Goal: Information Seeking & Learning: Learn about a topic

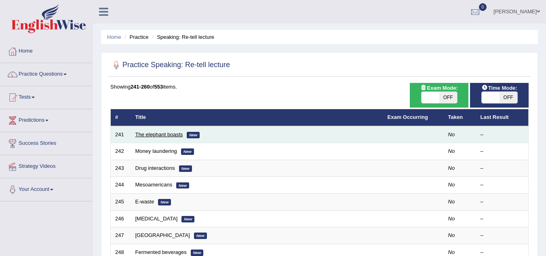
click at [164, 135] on link "The elephant boasts" at bounding box center [159, 134] width 48 height 6
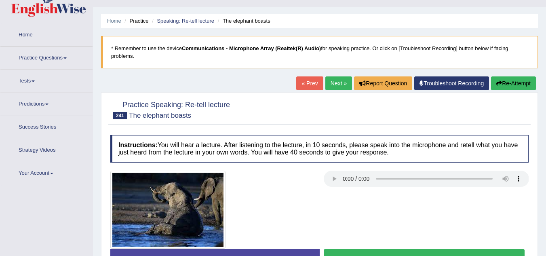
scroll to position [81, 0]
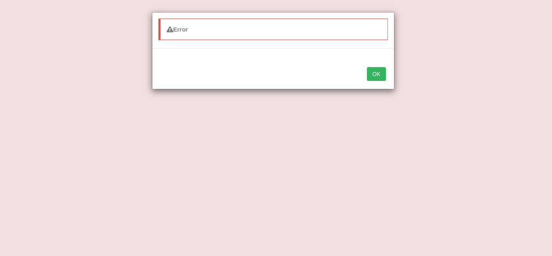
click at [380, 74] on button "OK" at bounding box center [376, 74] width 19 height 14
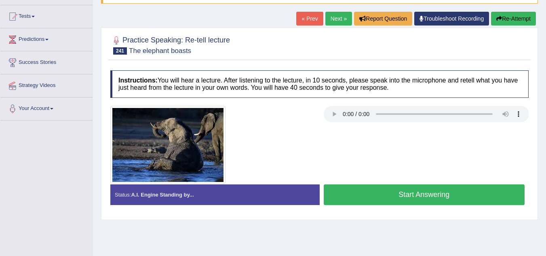
click at [390, 194] on button "Start Answering" at bounding box center [424, 194] width 201 height 21
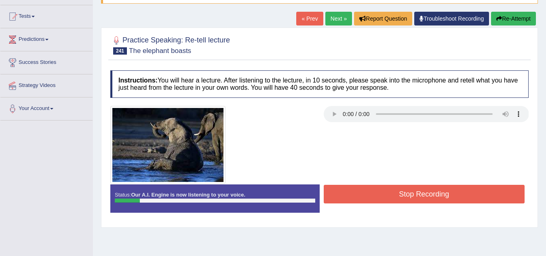
click at [358, 198] on button "Stop Recording" at bounding box center [424, 194] width 201 height 19
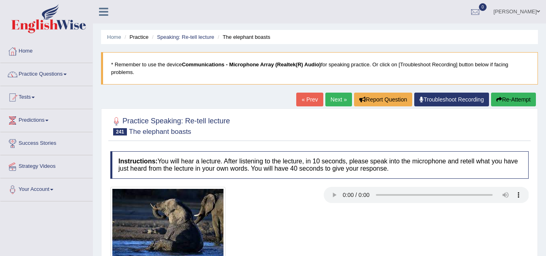
scroll to position [168, 0]
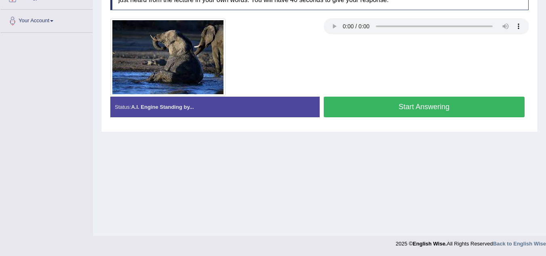
click at [410, 105] on button "Start Answering" at bounding box center [424, 107] width 201 height 21
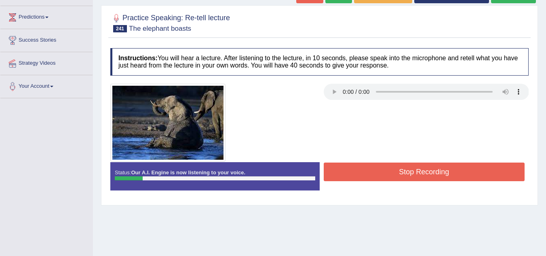
scroll to position [104, 0]
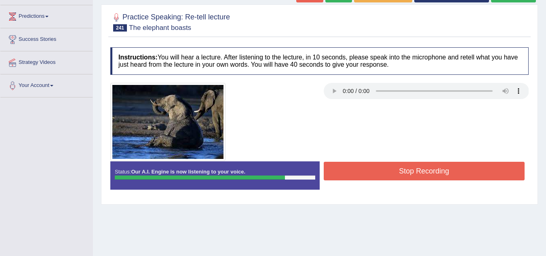
click at [403, 172] on button "Stop Recording" at bounding box center [424, 171] width 201 height 19
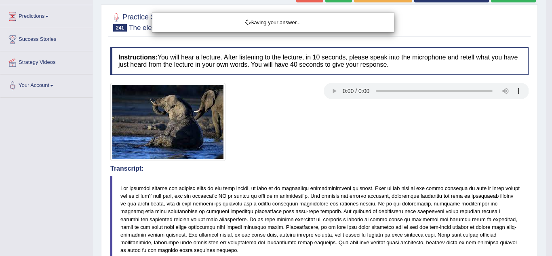
click at [545, 207] on div "Saving your answer..." at bounding box center [276, 128] width 552 height 256
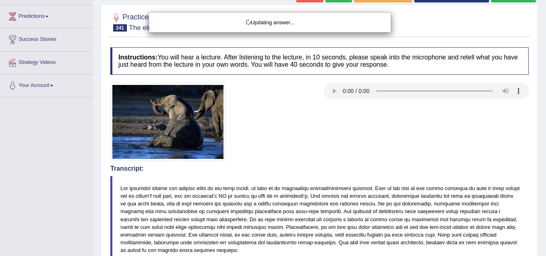
scroll to position [327, 0]
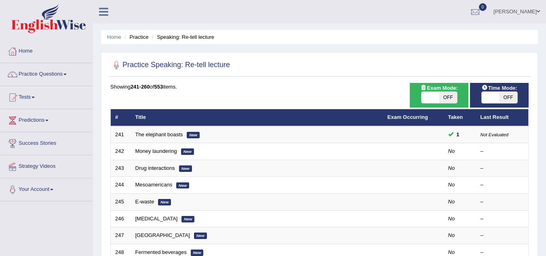
click at [152, 134] on link "The elephant boasts" at bounding box center [159, 134] width 48 height 6
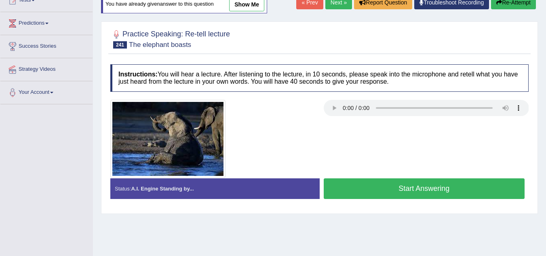
scroll to position [113, 0]
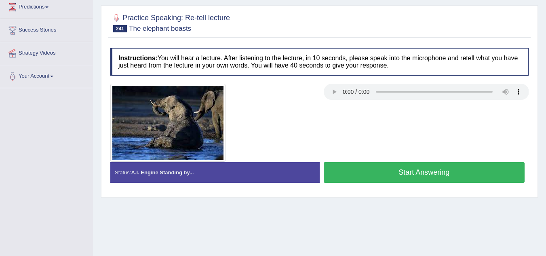
click at [358, 172] on button "Start Answering" at bounding box center [424, 172] width 201 height 21
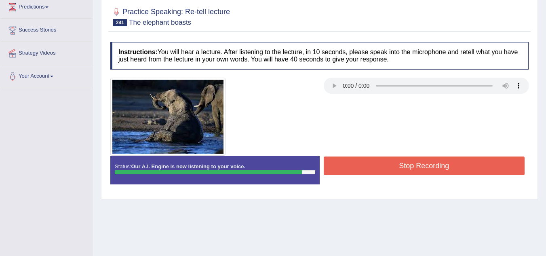
click at [373, 165] on button "Stop Recording" at bounding box center [424, 165] width 201 height 19
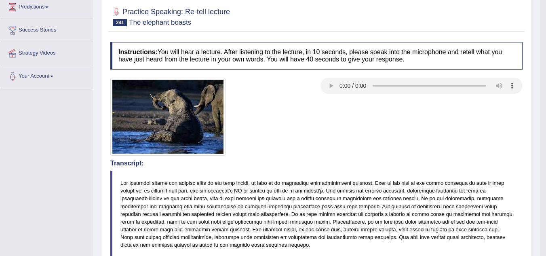
scroll to position [336, 0]
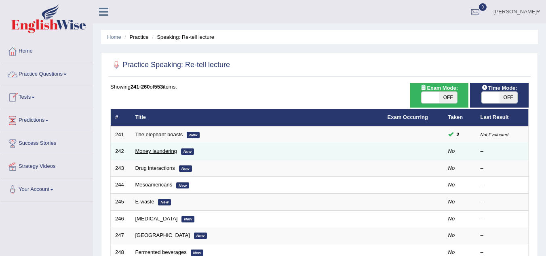
click at [154, 152] on link "Money laundering" at bounding box center [156, 151] width 42 height 6
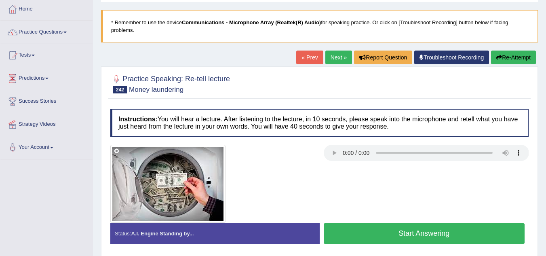
scroll to position [48, 0]
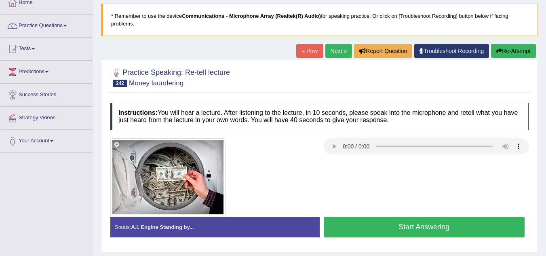
click at [402, 229] on button "Start Answering" at bounding box center [424, 226] width 201 height 21
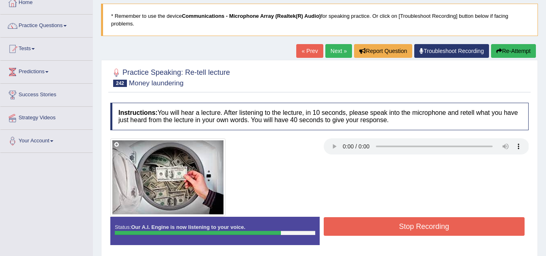
click at [402, 229] on button "Stop Recording" at bounding box center [424, 226] width 201 height 19
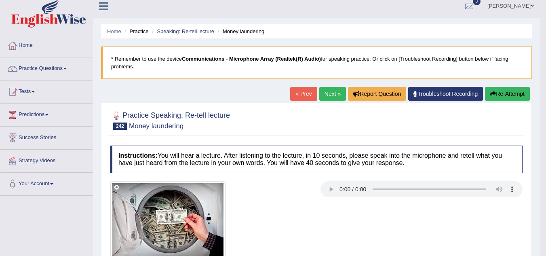
scroll to position [0, 0]
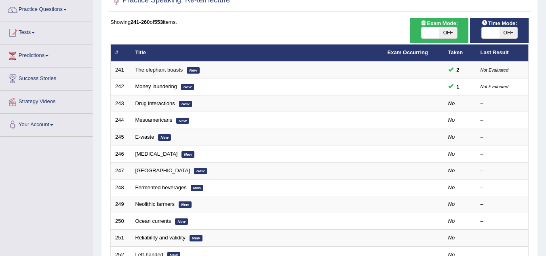
scroll to position [81, 0]
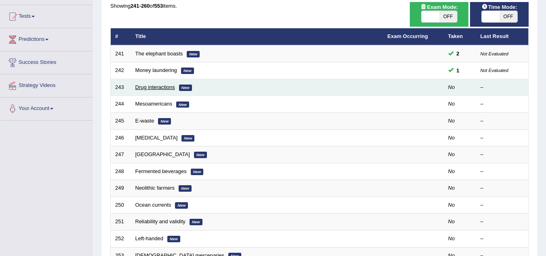
click at [164, 89] on link "Drug interactions" at bounding box center [155, 87] width 40 height 6
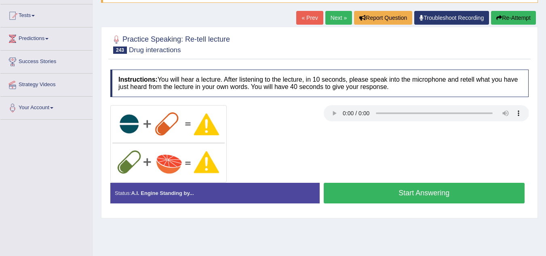
scroll to position [81, 0]
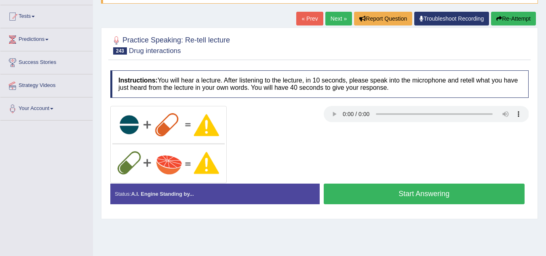
click at [365, 191] on button "Start Answering" at bounding box center [424, 193] width 201 height 21
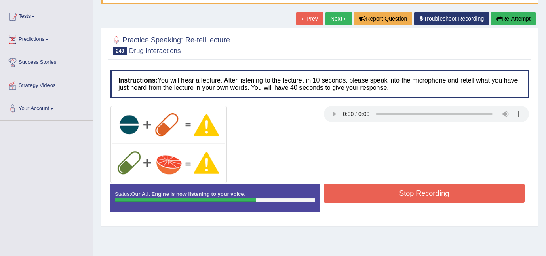
click at [365, 191] on button "Stop Recording" at bounding box center [424, 193] width 201 height 19
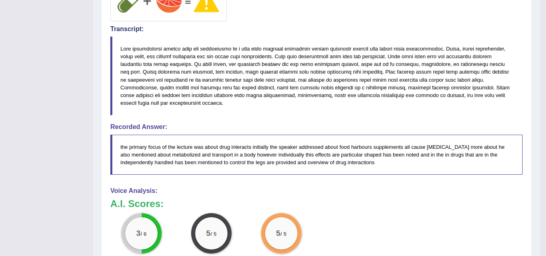
scroll to position [291, 0]
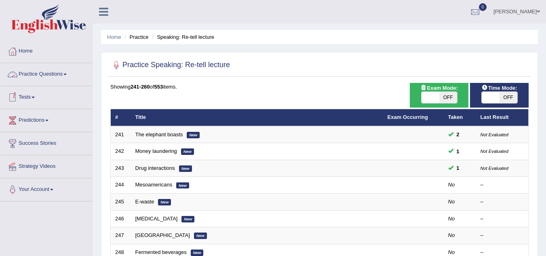
click at [67, 72] on link "Practice Questions" at bounding box center [46, 73] width 92 height 20
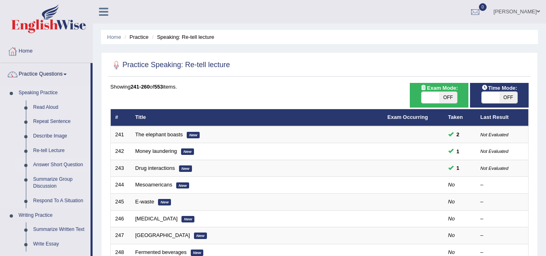
click at [73, 164] on link "Answer Short Question" at bounding box center [59, 165] width 61 height 15
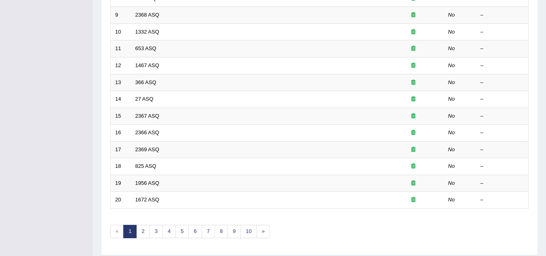
scroll to position [279, 0]
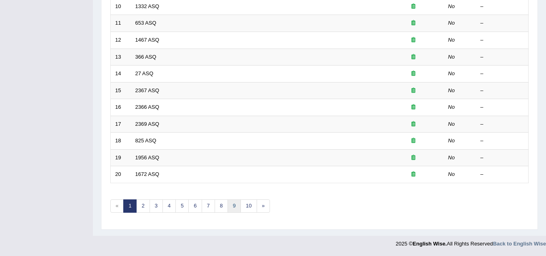
click at [233, 208] on link "9" at bounding box center [233, 205] width 13 height 13
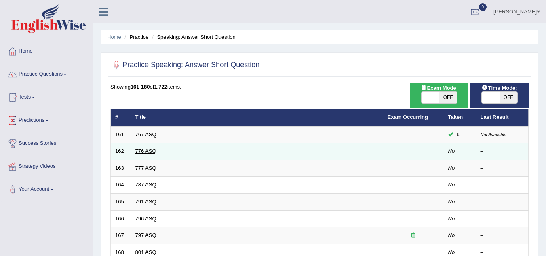
click at [153, 152] on link "776 ASQ" at bounding box center [145, 151] width 21 height 6
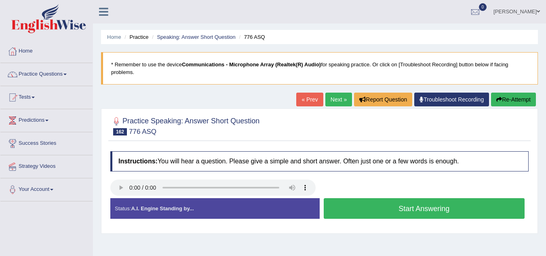
click at [374, 206] on button "Start Answering" at bounding box center [424, 208] width 201 height 21
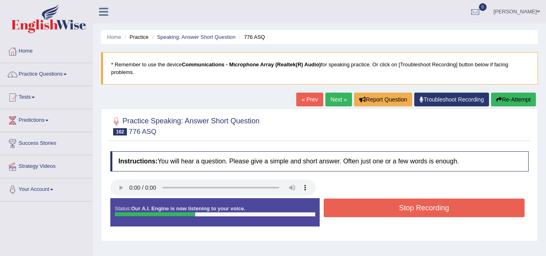
click at [374, 206] on button "Stop Recording" at bounding box center [424, 207] width 201 height 19
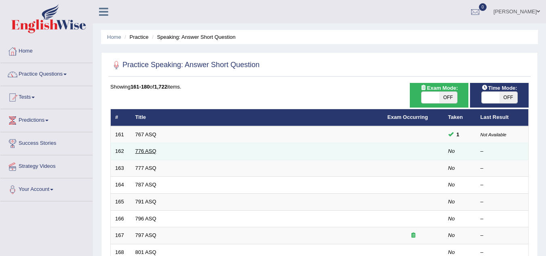
click at [146, 152] on link "776 ASQ" at bounding box center [145, 151] width 21 height 6
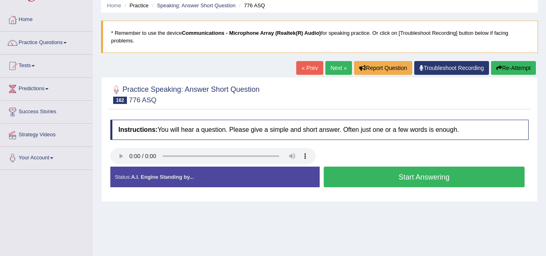
scroll to position [32, 0]
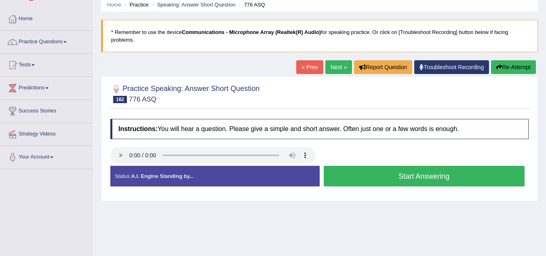
click at [351, 174] on button "Start Answering" at bounding box center [424, 176] width 201 height 21
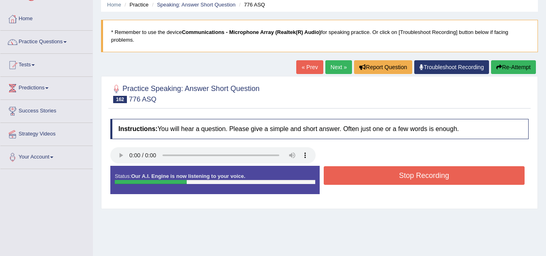
click at [351, 174] on button "Stop Recording" at bounding box center [424, 175] width 201 height 19
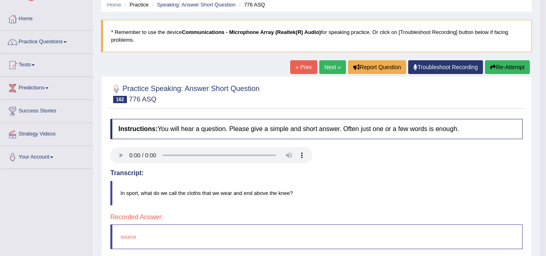
scroll to position [168, 0]
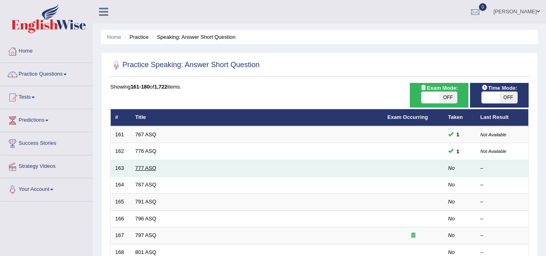
click at [149, 170] on link "777 ASQ" at bounding box center [145, 168] width 21 height 6
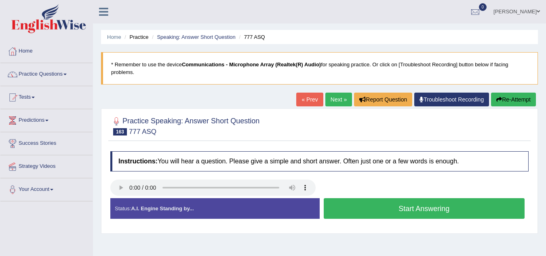
click at [399, 206] on button "Start Answering" at bounding box center [424, 208] width 201 height 21
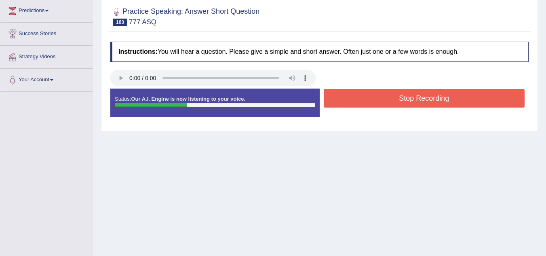
scroll to position [113, 0]
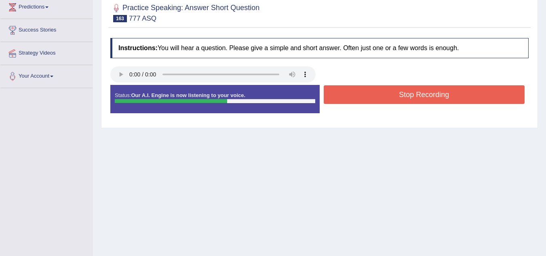
click at [406, 90] on button "Stop Recording" at bounding box center [424, 94] width 201 height 19
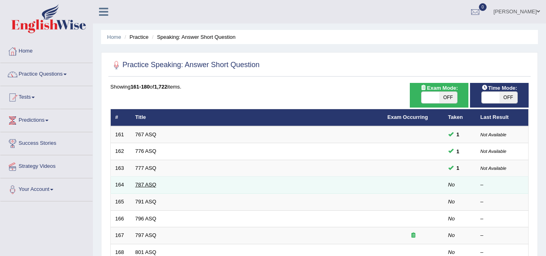
click at [149, 183] on link "787 ASQ" at bounding box center [145, 184] width 21 height 6
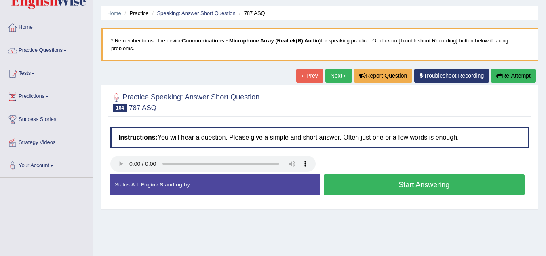
scroll to position [32, 0]
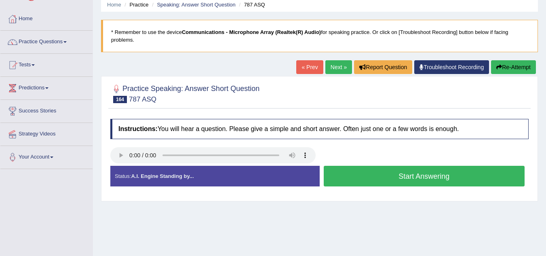
click at [369, 167] on button "Start Answering" at bounding box center [424, 176] width 201 height 21
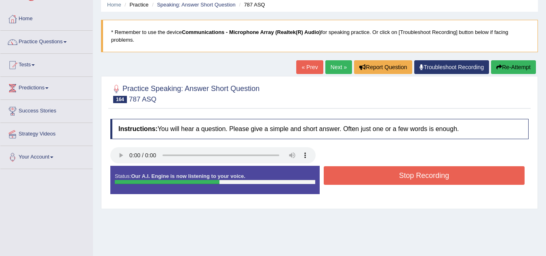
click at [369, 167] on button "Stop Recording" at bounding box center [424, 175] width 201 height 19
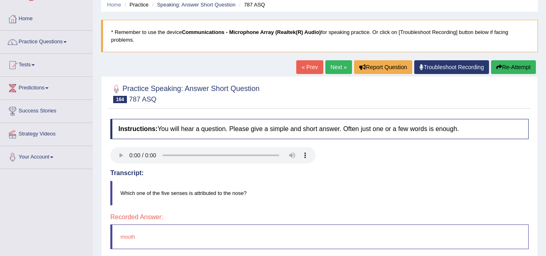
scroll to position [168, 0]
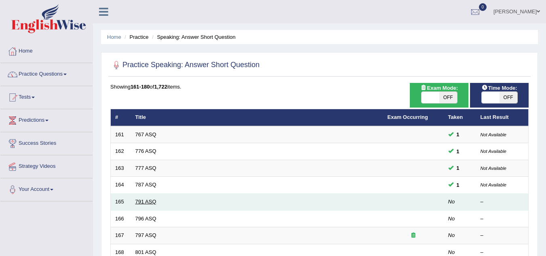
click at [147, 204] on link "791 ASQ" at bounding box center [145, 201] width 21 height 6
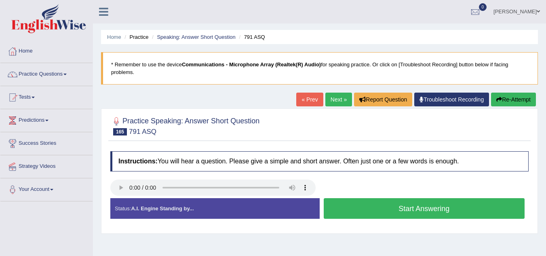
click at [380, 203] on button "Start Answering" at bounding box center [424, 208] width 201 height 21
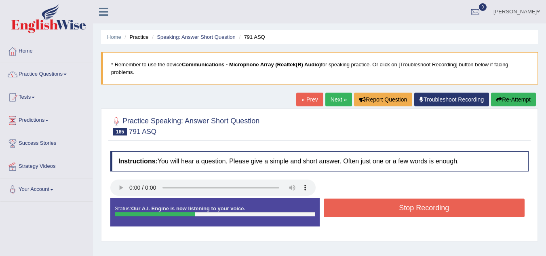
click at [380, 203] on button "Stop Recording" at bounding box center [424, 207] width 201 height 19
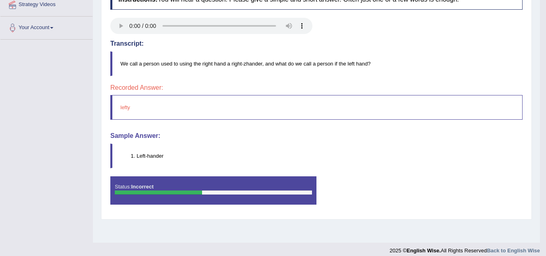
scroll to position [168, 0]
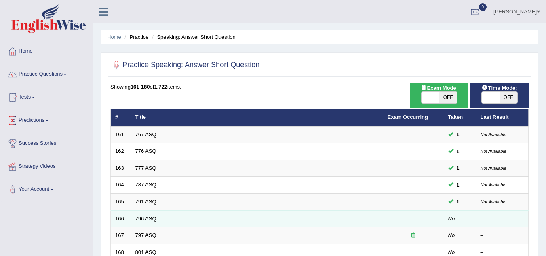
click at [144, 219] on link "796 ASQ" at bounding box center [145, 218] width 21 height 6
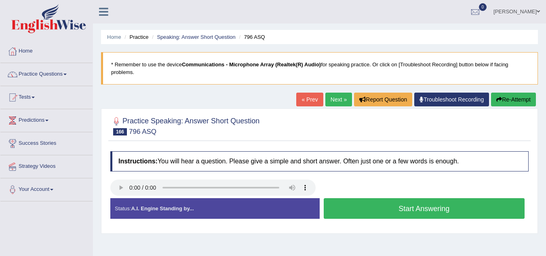
scroll to position [16, 0]
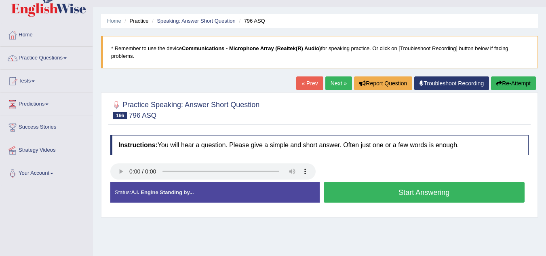
click at [422, 187] on button "Start Answering" at bounding box center [424, 192] width 201 height 21
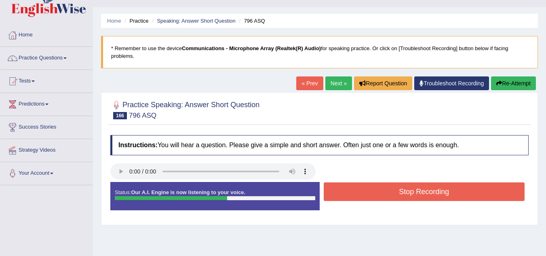
click at [422, 187] on button "Stop Recording" at bounding box center [424, 191] width 201 height 19
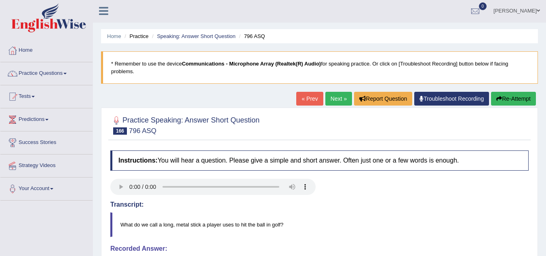
scroll to position [0, 0]
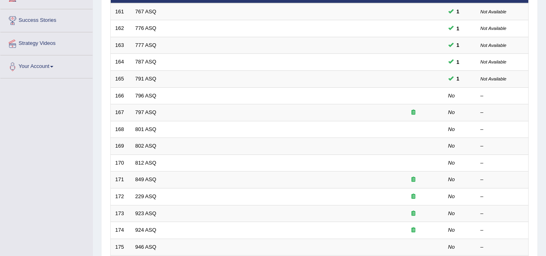
scroll to position [129, 0]
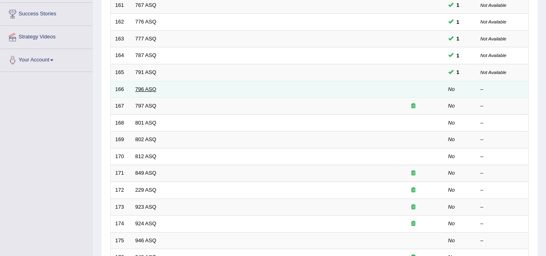
click at [154, 88] on link "796 ASQ" at bounding box center [145, 89] width 21 height 6
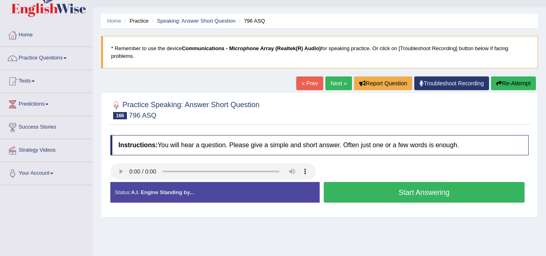
scroll to position [65, 0]
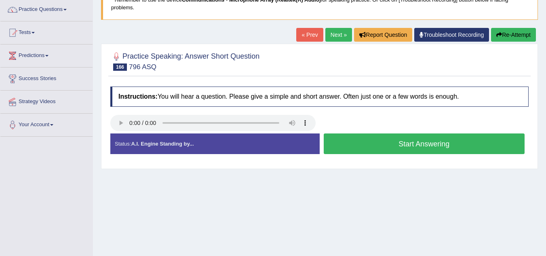
click at [361, 141] on button "Start Answering" at bounding box center [424, 143] width 201 height 21
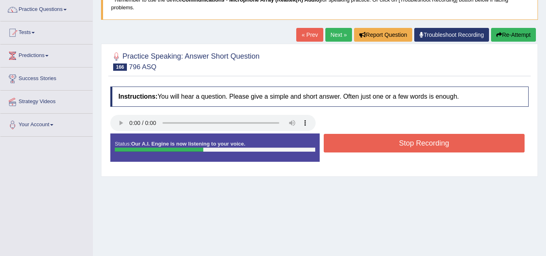
click at [361, 141] on button "Stop Recording" at bounding box center [424, 143] width 201 height 19
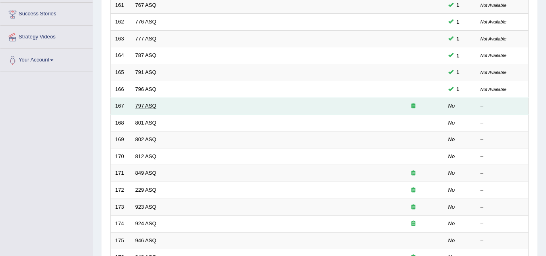
click at [148, 108] on link "797 ASQ" at bounding box center [145, 106] width 21 height 6
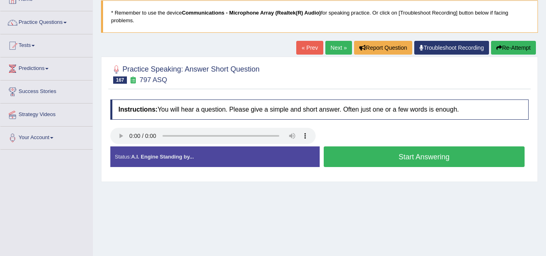
scroll to position [65, 0]
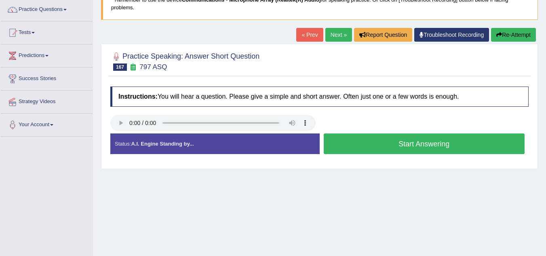
click at [372, 140] on button "Start Answering" at bounding box center [424, 143] width 201 height 21
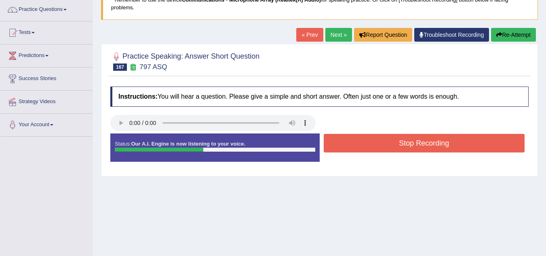
click at [372, 140] on button "Stop Recording" at bounding box center [424, 143] width 201 height 19
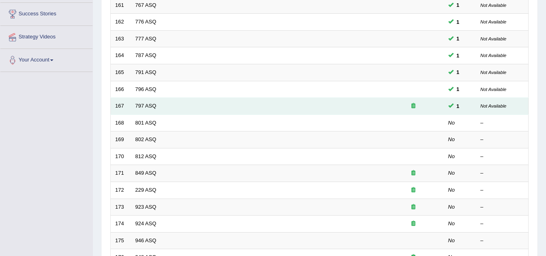
scroll to position [129, 0]
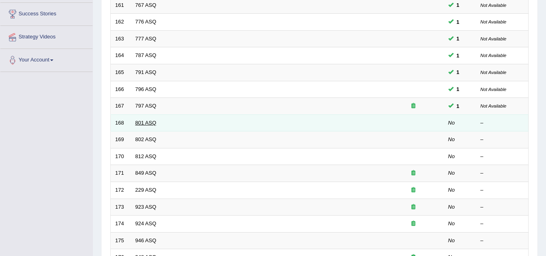
click at [149, 124] on link "801 ASQ" at bounding box center [145, 123] width 21 height 6
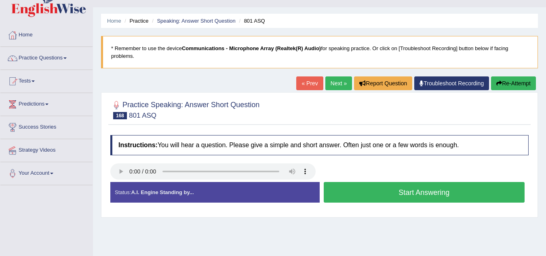
scroll to position [65, 0]
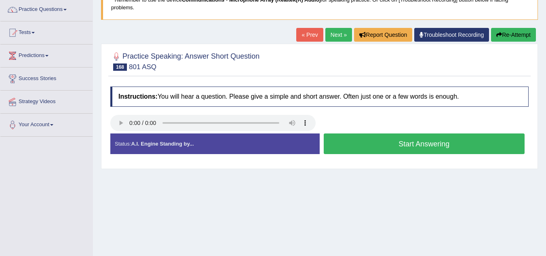
click at [371, 136] on button "Start Answering" at bounding box center [424, 143] width 201 height 21
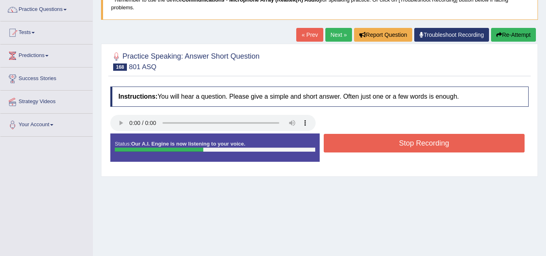
click at [371, 136] on button "Stop Recording" at bounding box center [424, 143] width 201 height 19
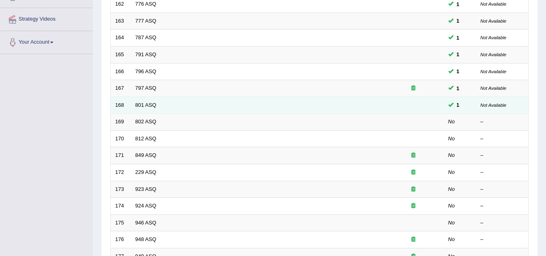
scroll to position [129, 0]
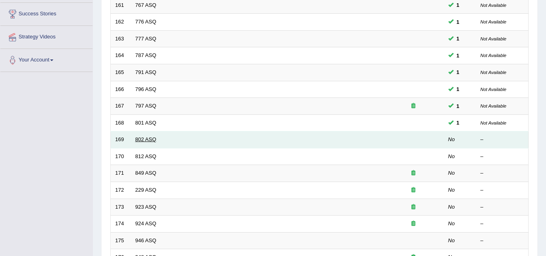
click at [149, 139] on link "802 ASQ" at bounding box center [145, 139] width 21 height 6
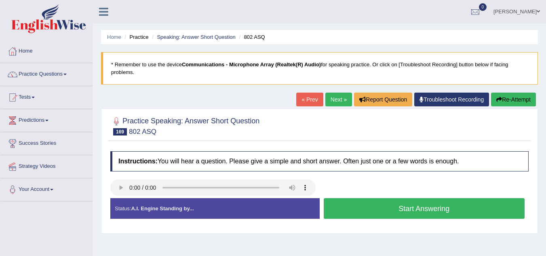
click at [371, 209] on button "Start Answering" at bounding box center [424, 208] width 201 height 21
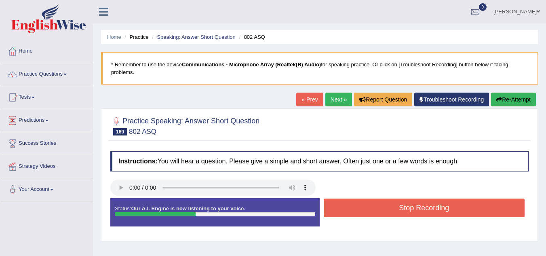
click at [371, 209] on button "Stop Recording" at bounding box center [424, 207] width 201 height 19
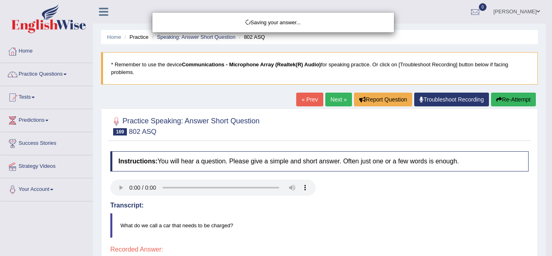
click at [545, 196] on body "Toggle navigation Home Practice Questions Speaking Practice Read Aloud Repeat S…" at bounding box center [276, 128] width 552 height 256
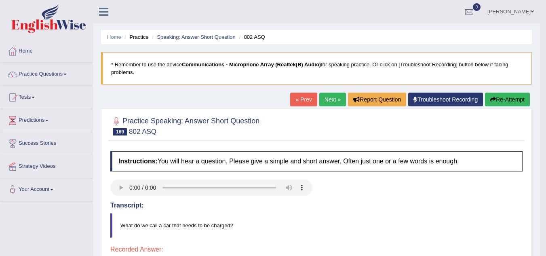
scroll to position [168, 0]
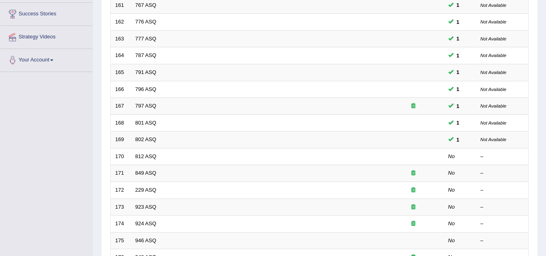
click at [149, 139] on link "802 ASQ" at bounding box center [145, 139] width 21 height 6
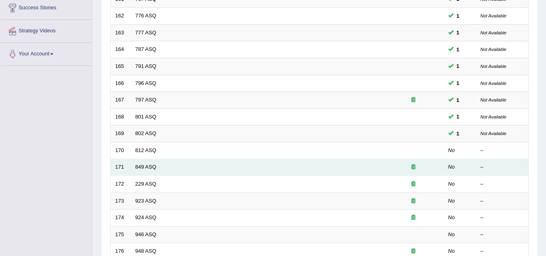
scroll to position [135, 0]
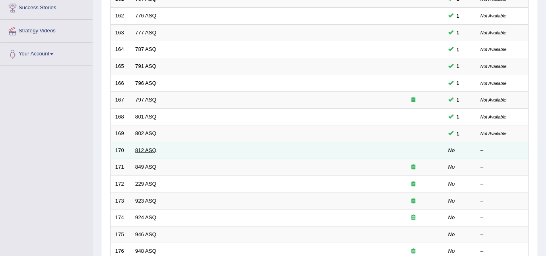
click at [149, 150] on link "812 ASQ" at bounding box center [145, 150] width 21 height 6
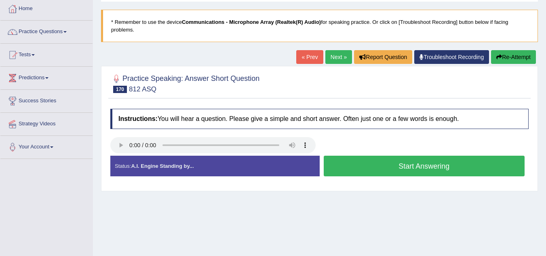
scroll to position [48, 0]
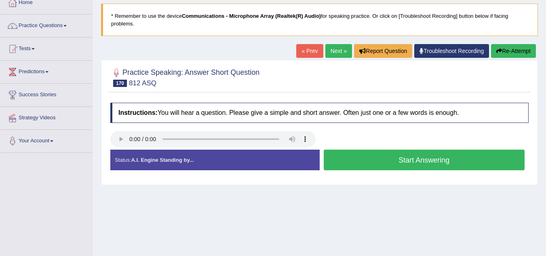
click at [376, 159] on button "Start Answering" at bounding box center [424, 159] width 201 height 21
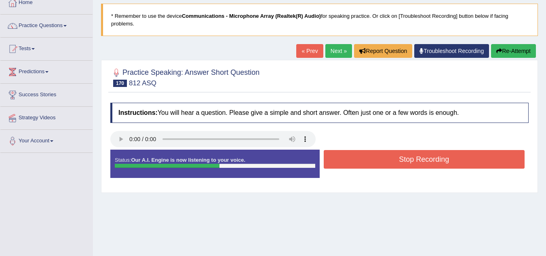
click at [376, 159] on button "Stop Recording" at bounding box center [424, 159] width 201 height 19
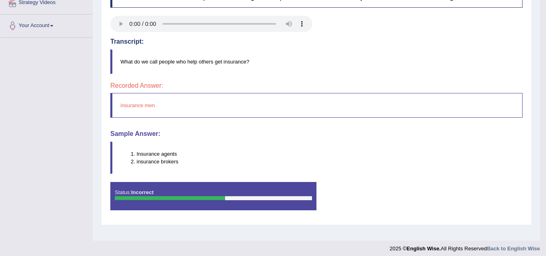
scroll to position [168, 0]
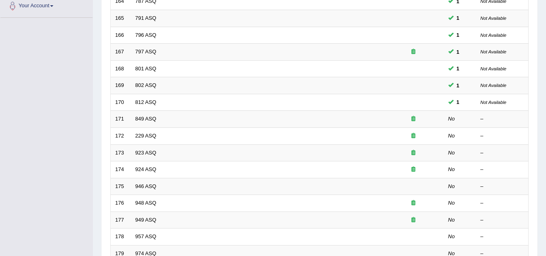
scroll to position [182, 0]
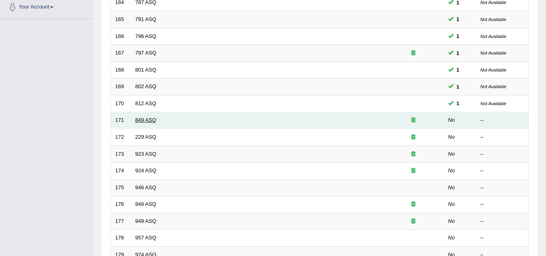
click at [143, 120] on link "849 ASQ" at bounding box center [145, 120] width 21 height 6
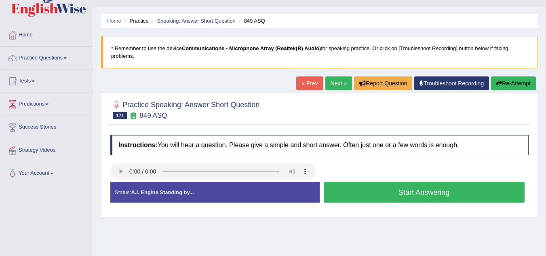
click at [395, 192] on button "Start Answering" at bounding box center [424, 192] width 201 height 21
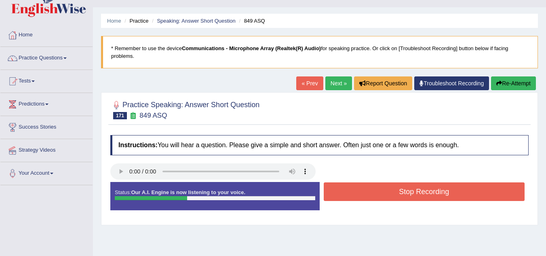
click at [395, 192] on button "Stop Recording" at bounding box center [424, 191] width 201 height 19
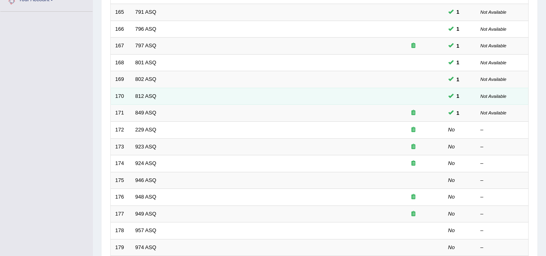
scroll to position [182, 0]
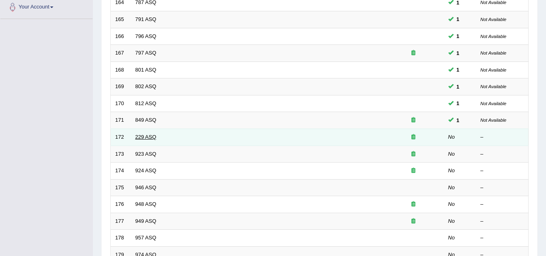
click at [150, 137] on link "229 ASQ" at bounding box center [145, 137] width 21 height 6
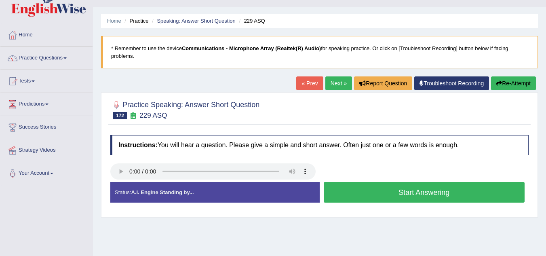
click at [375, 191] on button "Start Answering" at bounding box center [424, 192] width 201 height 21
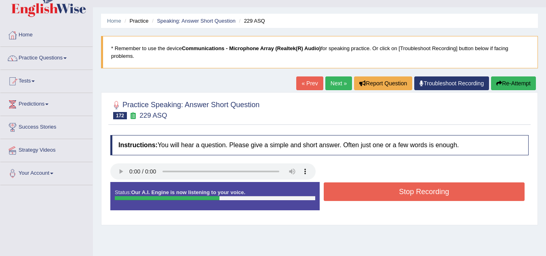
click at [375, 191] on button "Stop Recording" at bounding box center [424, 191] width 201 height 19
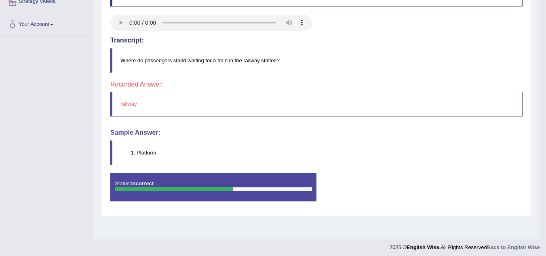
scroll to position [168, 0]
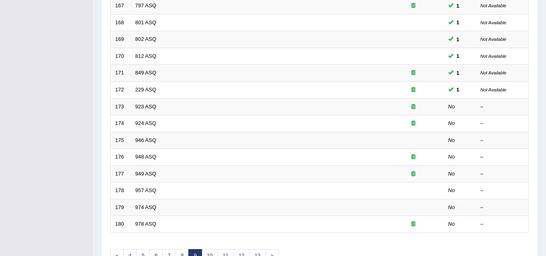
scroll to position [182, 0]
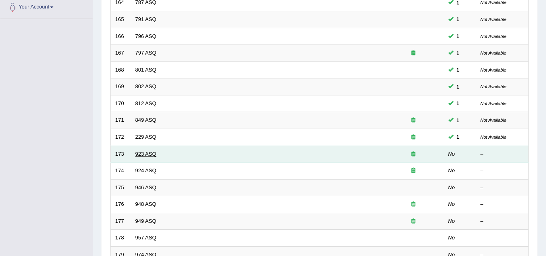
click at [150, 154] on link "923 ASQ" at bounding box center [145, 154] width 21 height 6
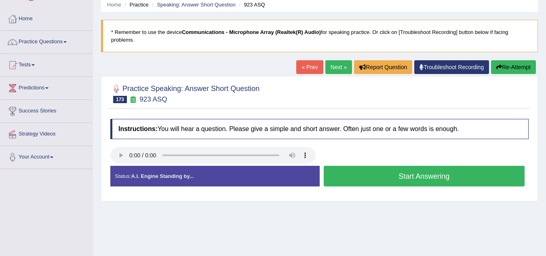
click at [396, 167] on button "Start Answering" at bounding box center [424, 176] width 201 height 21
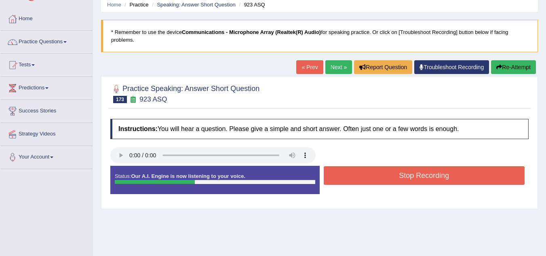
click at [396, 167] on button "Stop Recording" at bounding box center [424, 175] width 201 height 19
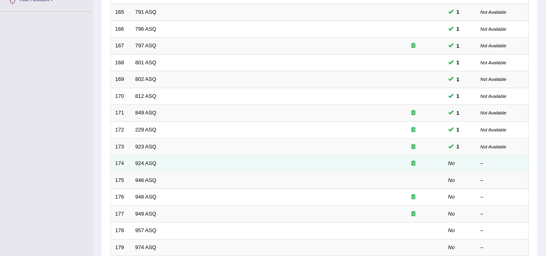
scroll to position [182, 0]
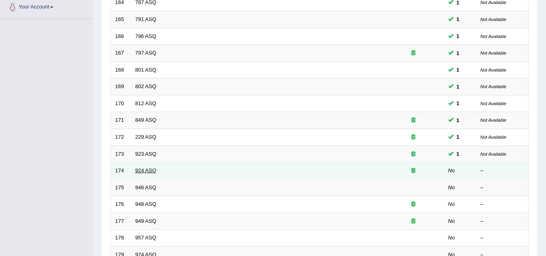
click at [150, 172] on link "924 ASQ" at bounding box center [145, 170] width 21 height 6
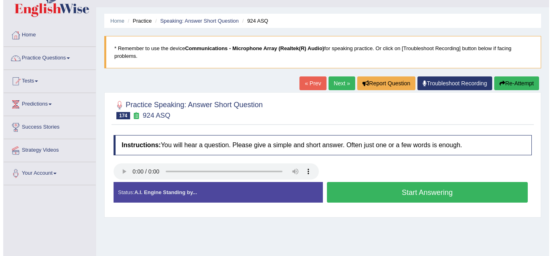
scroll to position [32, 0]
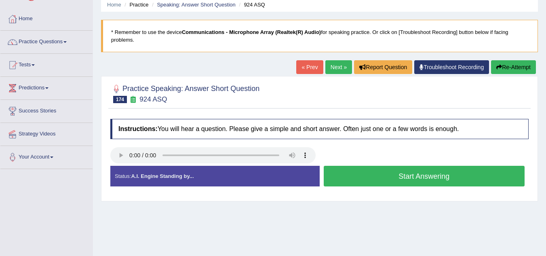
click at [372, 179] on button "Start Answering" at bounding box center [424, 176] width 201 height 21
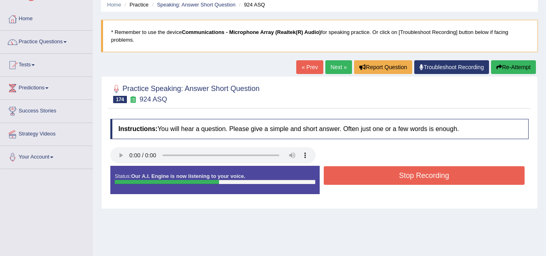
click at [372, 179] on button "Stop Recording" at bounding box center [424, 175] width 201 height 19
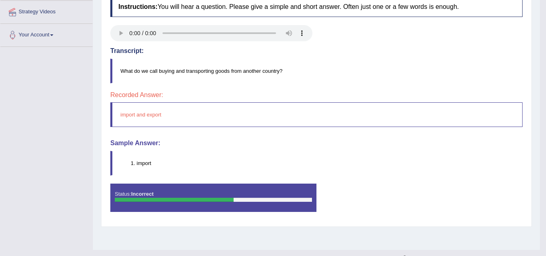
scroll to position [168, 0]
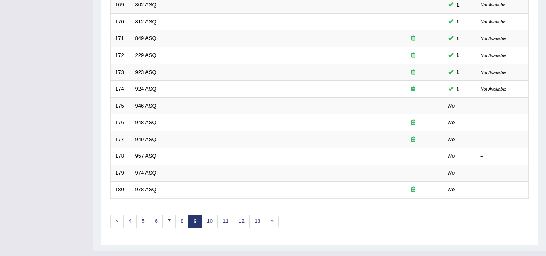
scroll to position [263, 0]
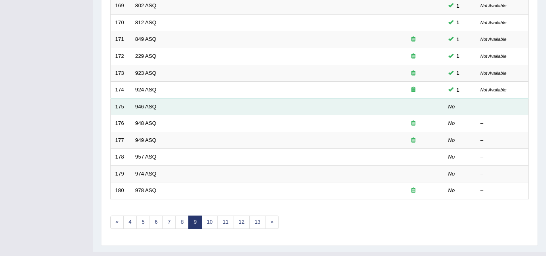
click at [151, 108] on link "946 ASQ" at bounding box center [145, 106] width 21 height 6
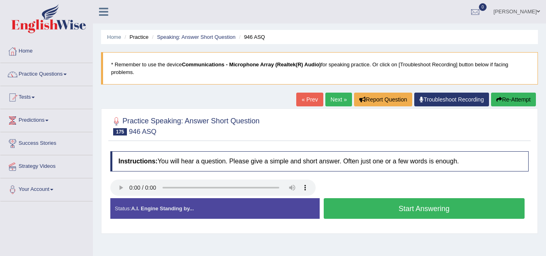
click at [376, 210] on button "Start Answering" at bounding box center [424, 208] width 201 height 21
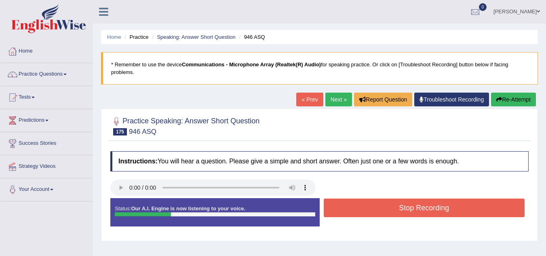
click at [376, 210] on button "Stop Recording" at bounding box center [424, 207] width 201 height 19
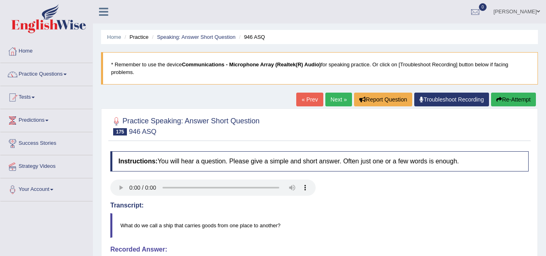
scroll to position [168, 0]
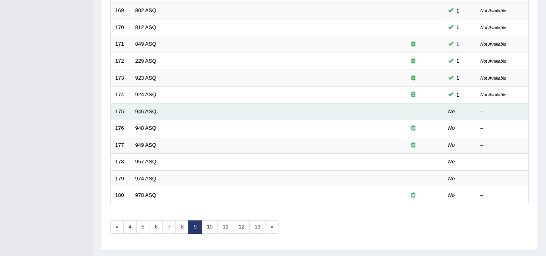
click at [150, 113] on link "946 ASQ" at bounding box center [145, 111] width 21 height 6
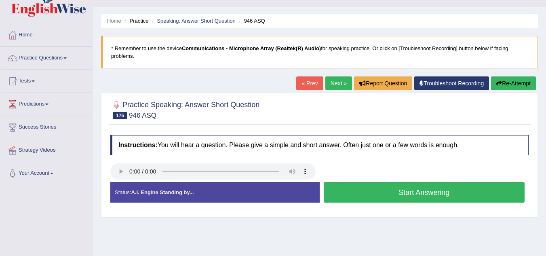
click at [368, 189] on button "Start Answering" at bounding box center [424, 192] width 201 height 21
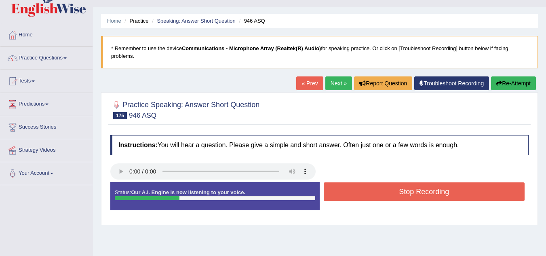
click at [368, 189] on button "Stop Recording" at bounding box center [424, 191] width 201 height 19
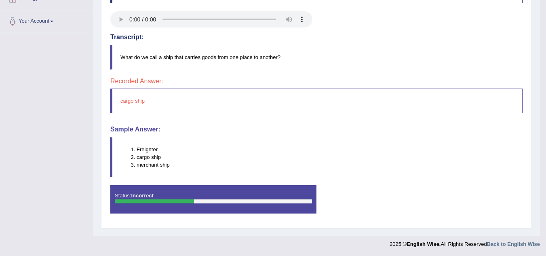
scroll to position [168, 0]
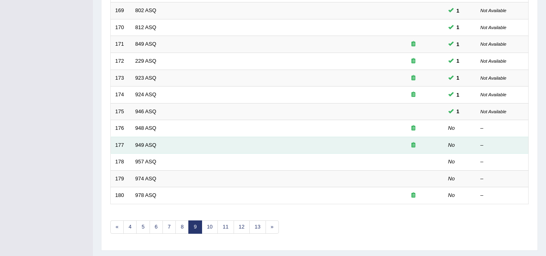
scroll to position [258, 0]
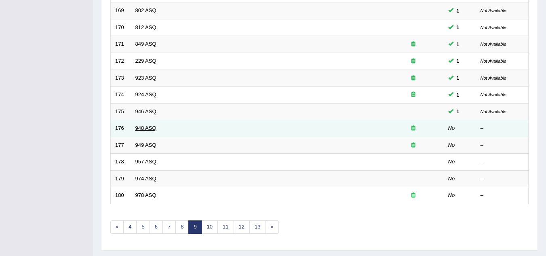
click at [146, 127] on link "948 ASQ" at bounding box center [145, 128] width 21 height 6
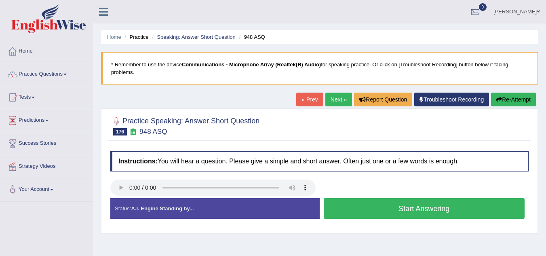
click at [362, 206] on button "Start Answering" at bounding box center [424, 208] width 201 height 21
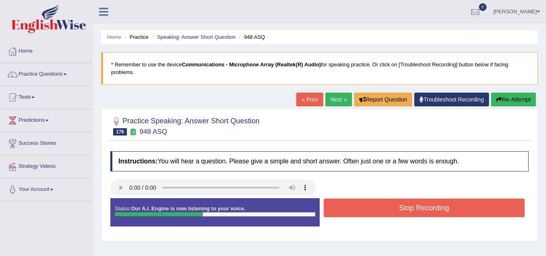
click at [362, 206] on button "Stop Recording" at bounding box center [424, 207] width 201 height 19
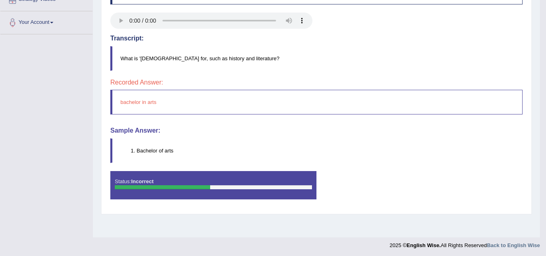
scroll to position [168, 0]
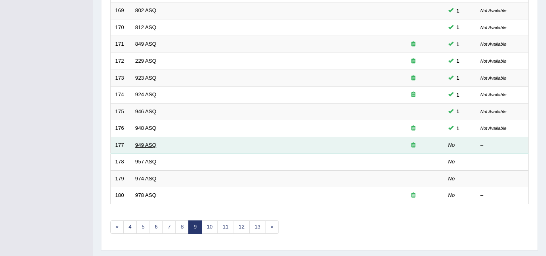
click at [149, 147] on link "949 ASQ" at bounding box center [145, 145] width 21 height 6
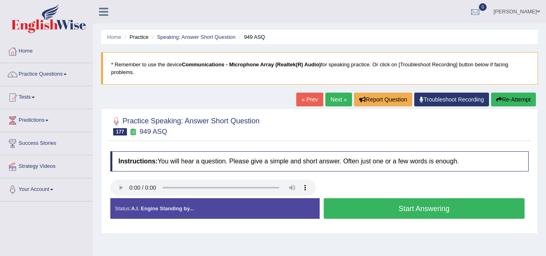
click at [360, 206] on button "Start Answering" at bounding box center [424, 208] width 201 height 21
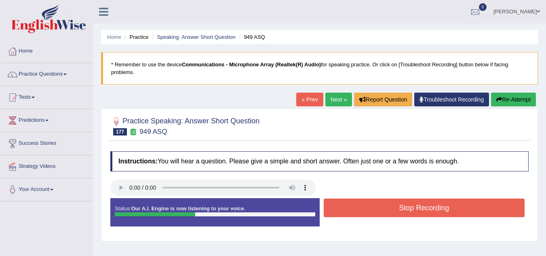
click at [360, 206] on button "Stop Recording" at bounding box center [424, 207] width 201 height 19
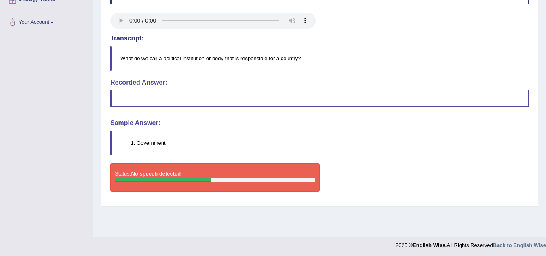
scroll to position [168, 0]
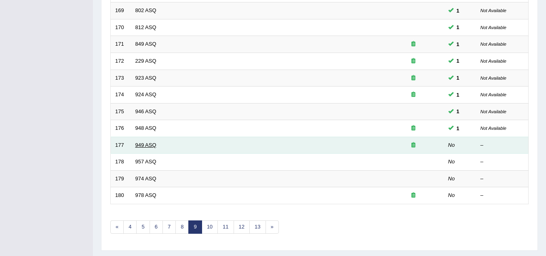
click at [147, 145] on link "949 ASQ" at bounding box center [145, 145] width 21 height 6
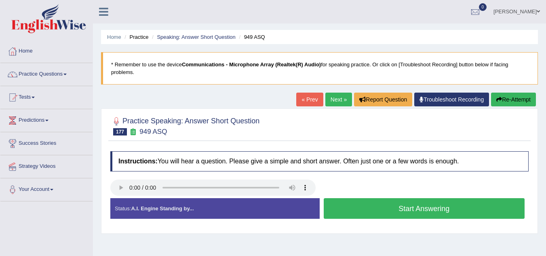
click at [387, 208] on button "Start Answering" at bounding box center [424, 208] width 201 height 21
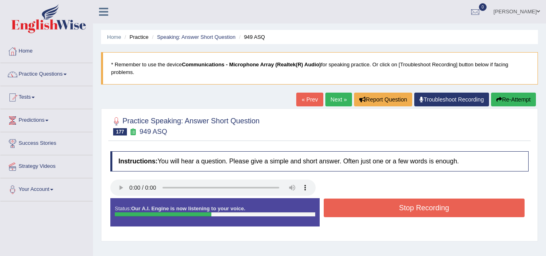
click at [387, 208] on button "Stop Recording" at bounding box center [424, 207] width 201 height 19
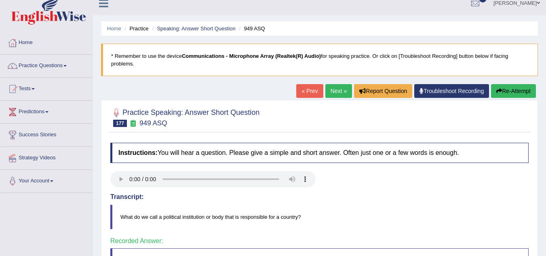
scroll to position [168, 0]
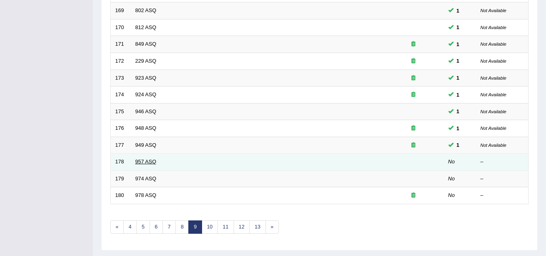
click at [147, 162] on link "957 ASQ" at bounding box center [145, 161] width 21 height 6
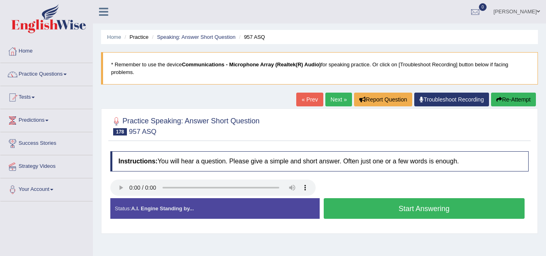
click at [399, 207] on button "Start Answering" at bounding box center [424, 208] width 201 height 21
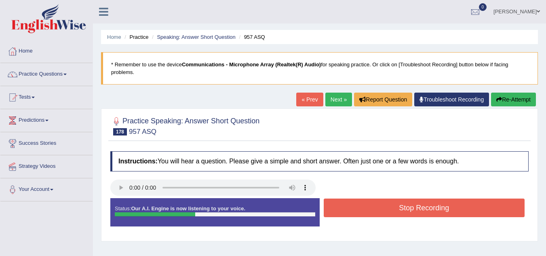
click at [399, 207] on button "Stop Recording" at bounding box center [424, 207] width 201 height 19
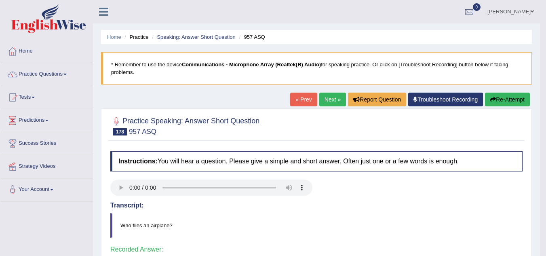
scroll to position [168, 0]
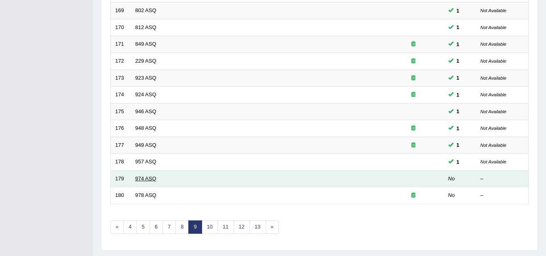
click at [151, 179] on link "974 ASQ" at bounding box center [145, 178] width 21 height 6
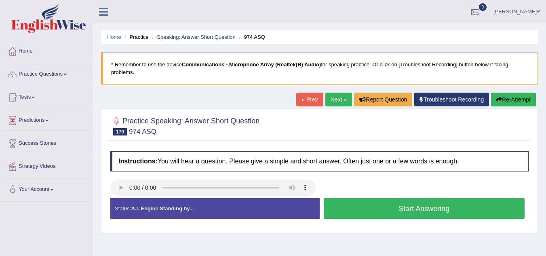
click at [378, 209] on button "Start Answering" at bounding box center [424, 208] width 201 height 21
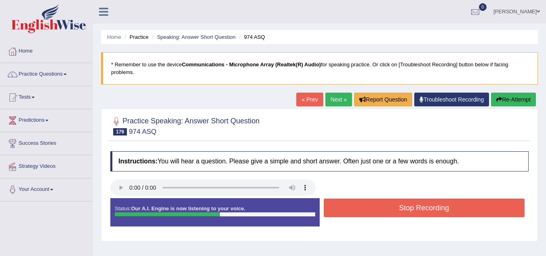
click at [378, 209] on button "Stop Recording" at bounding box center [424, 207] width 201 height 19
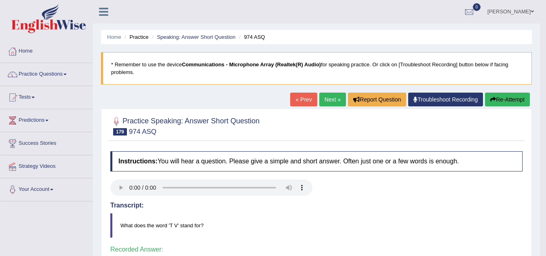
click at [545, 171] on body "Toggle navigation Home Practice Questions Speaking Practice Read Aloud Repeat S…" at bounding box center [273, 128] width 546 height 256
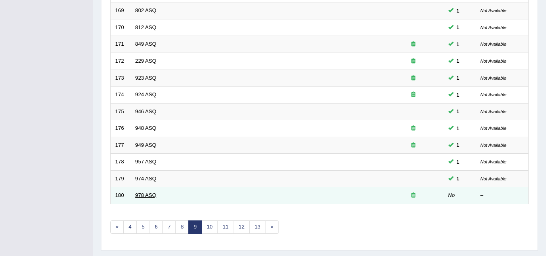
click at [144, 193] on link "978 ASQ" at bounding box center [145, 195] width 21 height 6
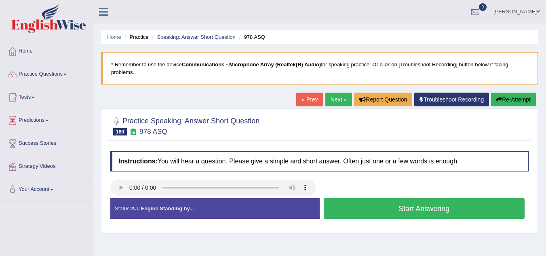
click at [367, 209] on button "Start Answering" at bounding box center [424, 208] width 201 height 21
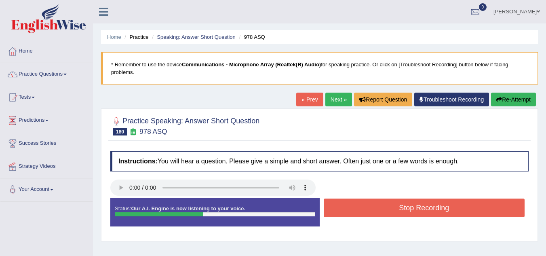
click at [367, 209] on button "Stop Recording" at bounding box center [424, 207] width 201 height 19
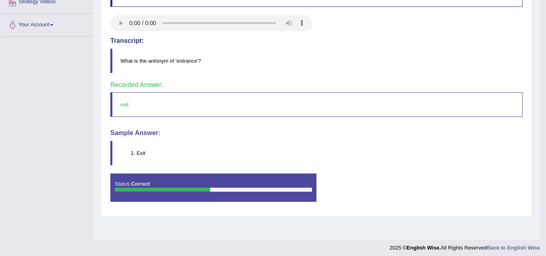
scroll to position [168, 0]
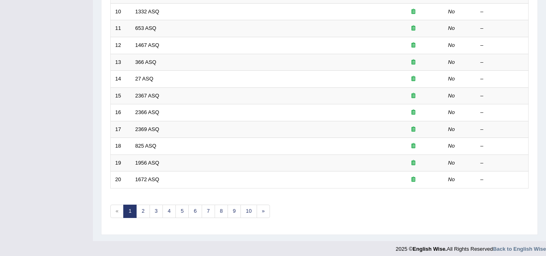
scroll to position [50, 0]
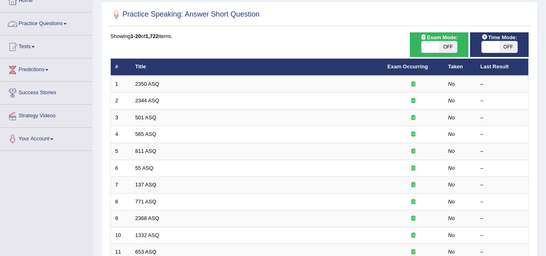
click at [59, 21] on link "Practice Questions" at bounding box center [46, 23] width 92 height 20
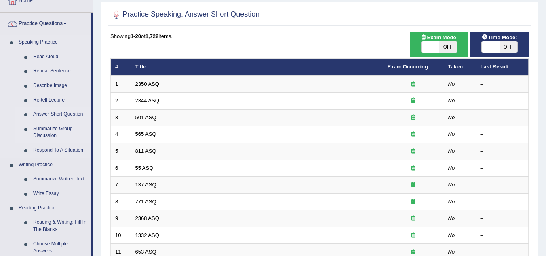
click at [42, 128] on link "Summarize Group Discussion" at bounding box center [59, 132] width 61 height 21
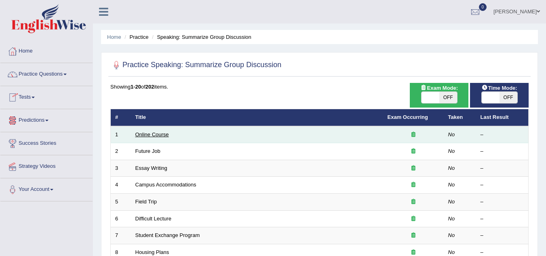
click at [142, 137] on link "Online Course" at bounding box center [152, 134] width 34 height 6
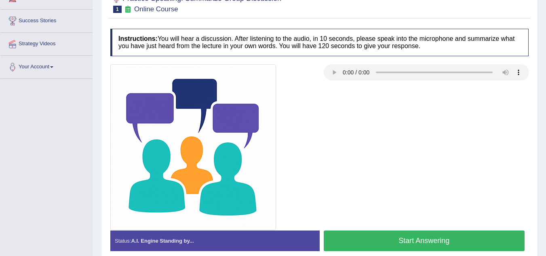
scroll to position [129, 0]
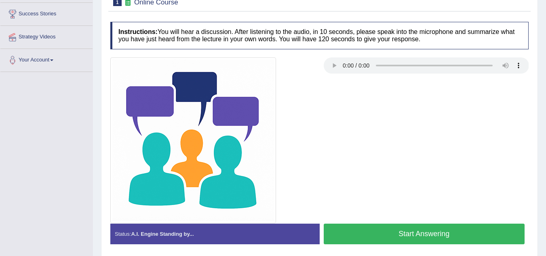
click at [406, 230] on button "Start Answering" at bounding box center [424, 233] width 201 height 21
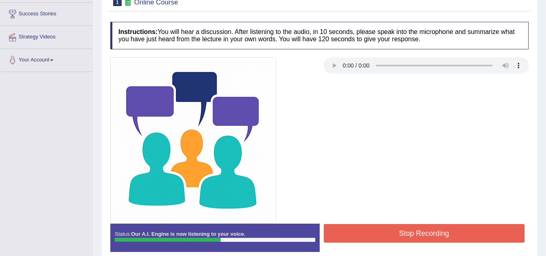
click at [406, 230] on button "Stop Recording" at bounding box center [424, 233] width 201 height 19
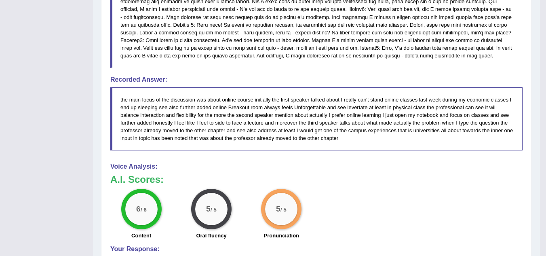
scroll to position [485, 0]
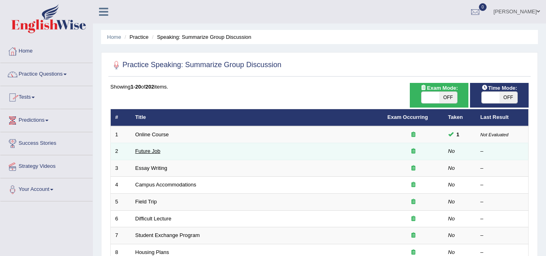
click at [159, 153] on link "Future Job" at bounding box center [147, 151] width 25 height 6
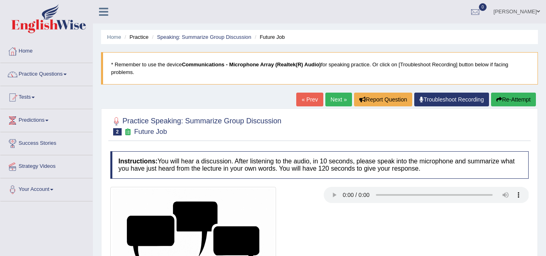
scroll to position [168, 0]
